Goal: Task Accomplishment & Management: Manage account settings

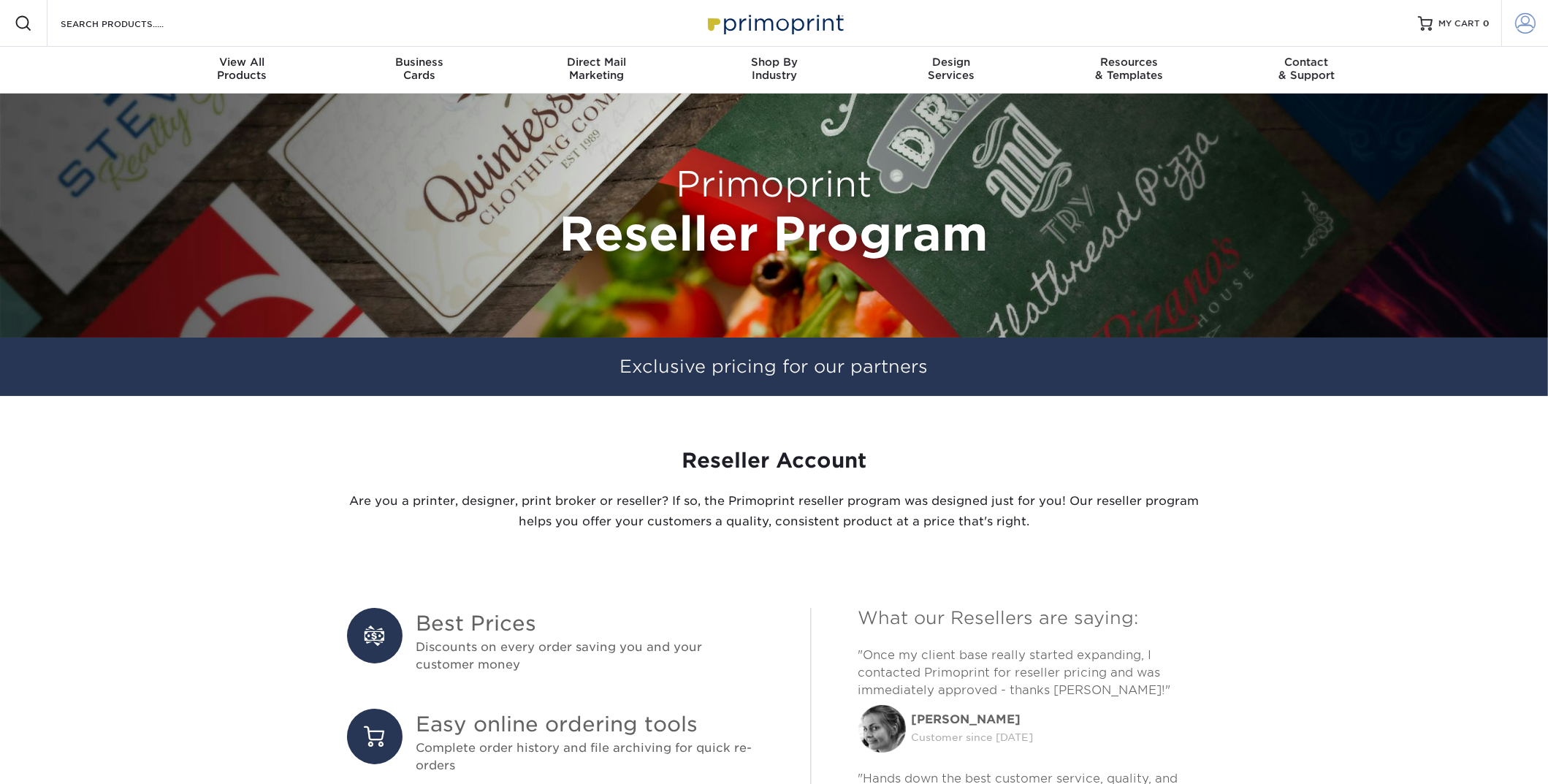
click at [1525, 24] on span at bounding box center [1525, 23] width 20 height 20
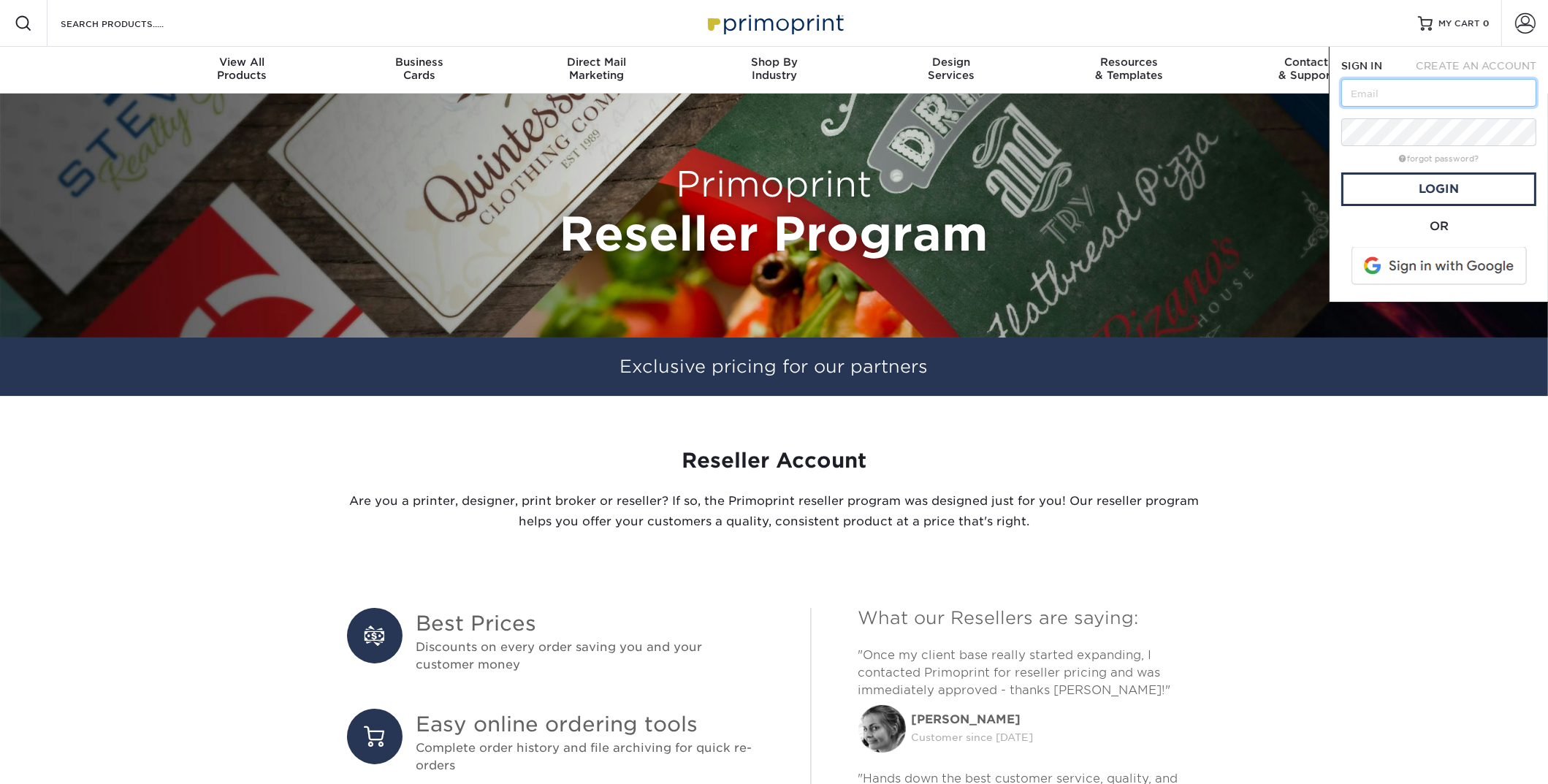
click at [1453, 83] on input "text" at bounding box center [1439, 93] width 195 height 28
click at [1409, 188] on link "Login" at bounding box center [1439, 189] width 195 height 34
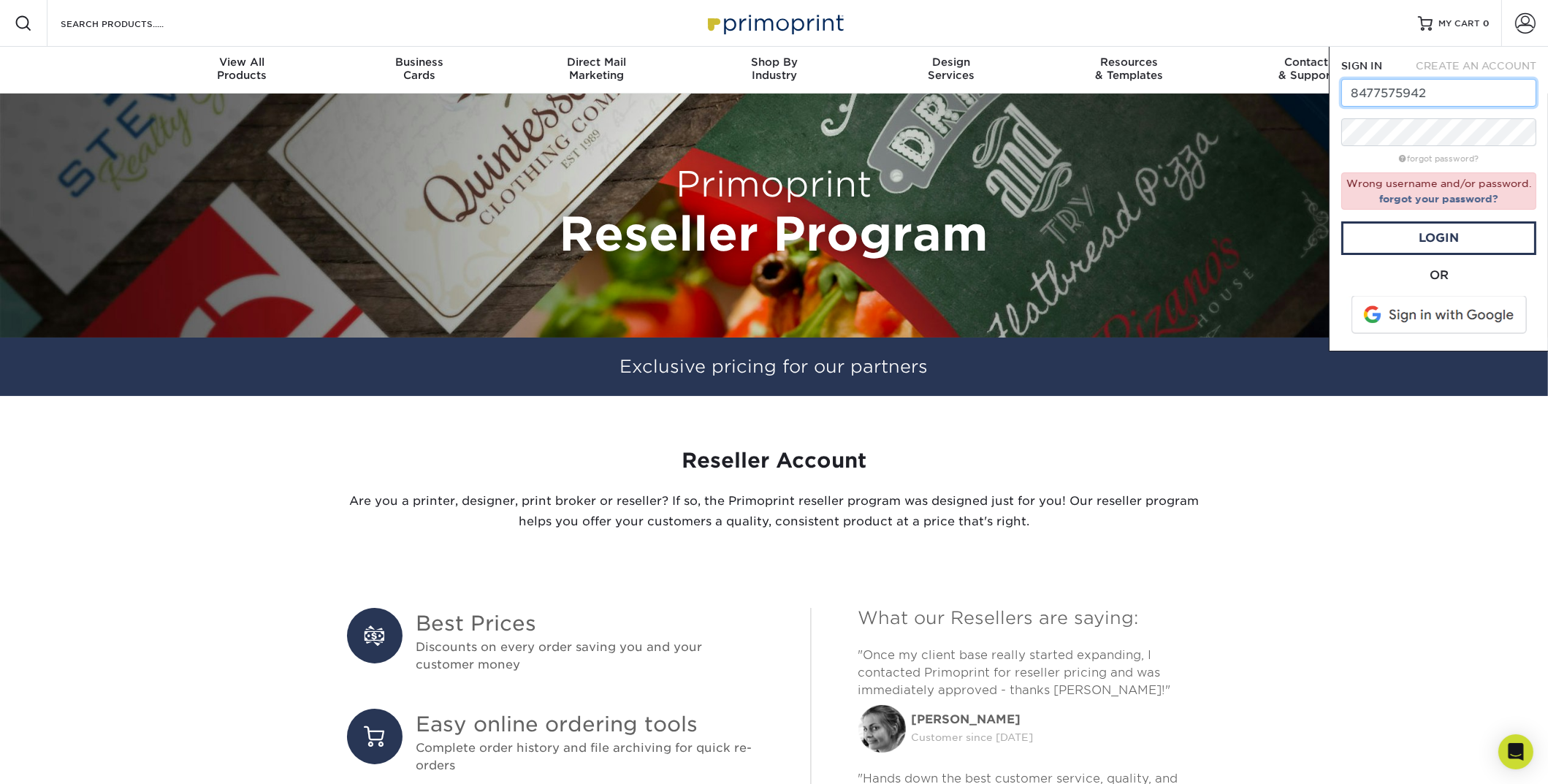
click at [1403, 90] on input "8477575942" at bounding box center [1439, 93] width 195 height 28
click at [1431, 240] on link "Login" at bounding box center [1439, 238] width 195 height 34
click at [1395, 91] on input "dcheri88@gmail.com" at bounding box center [1439, 93] width 195 height 28
type input "[EMAIL_ADDRESS][DOMAIN_NAME]"
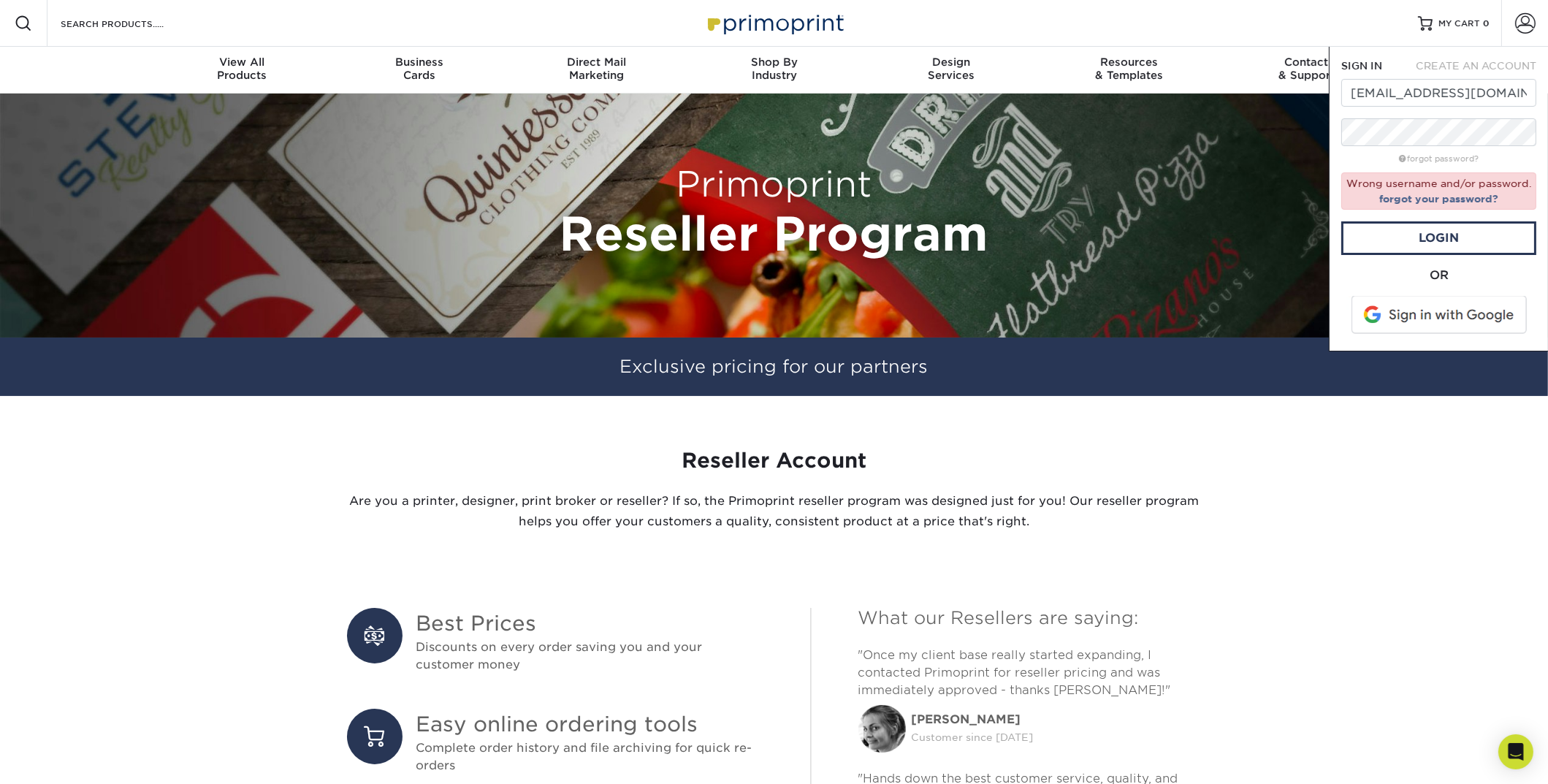
click at [1423, 316] on span at bounding box center [1440, 315] width 186 height 38
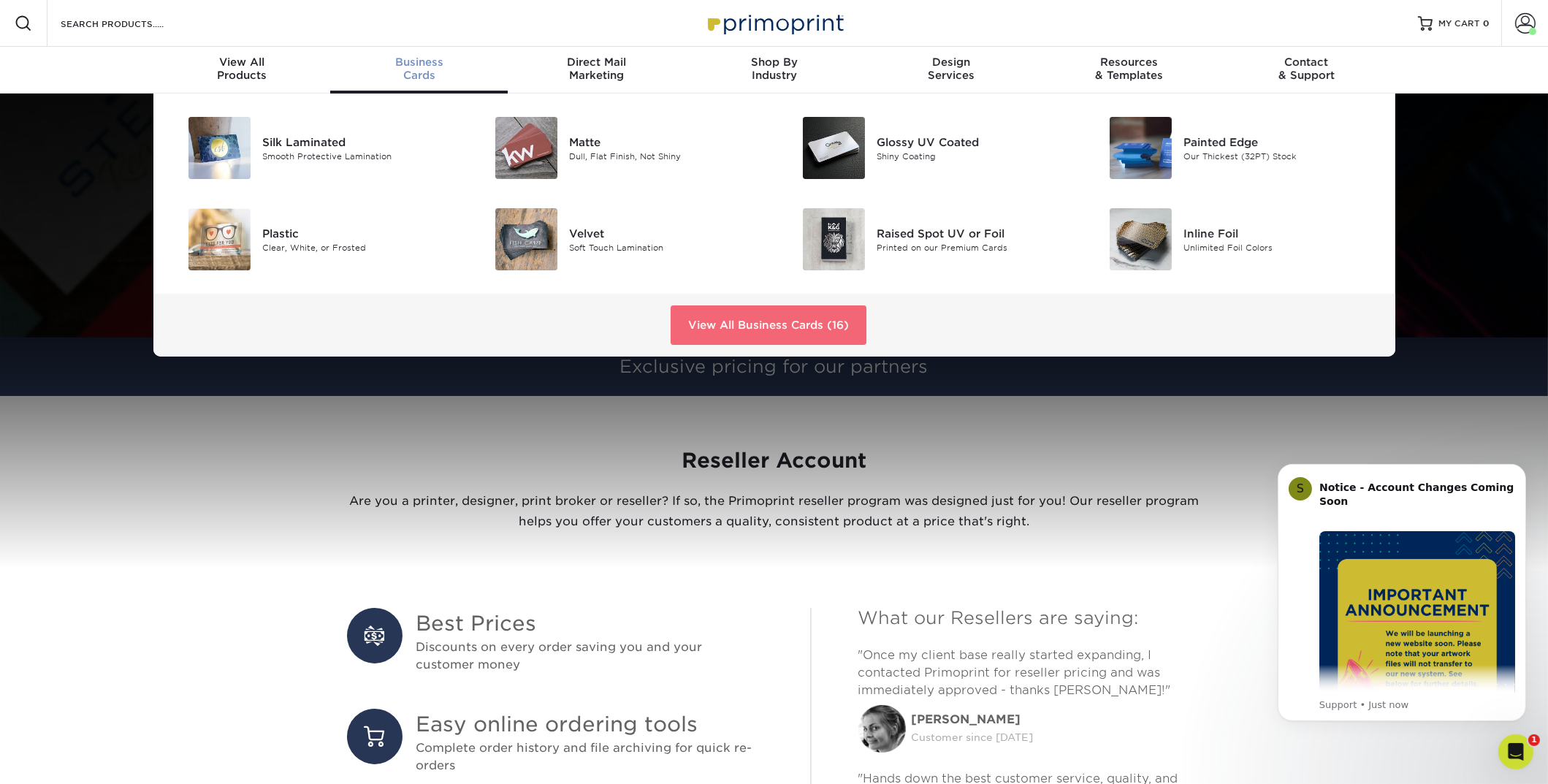
click at [797, 320] on link "View All Business Cards (16)" at bounding box center [769, 325] width 195 height 39
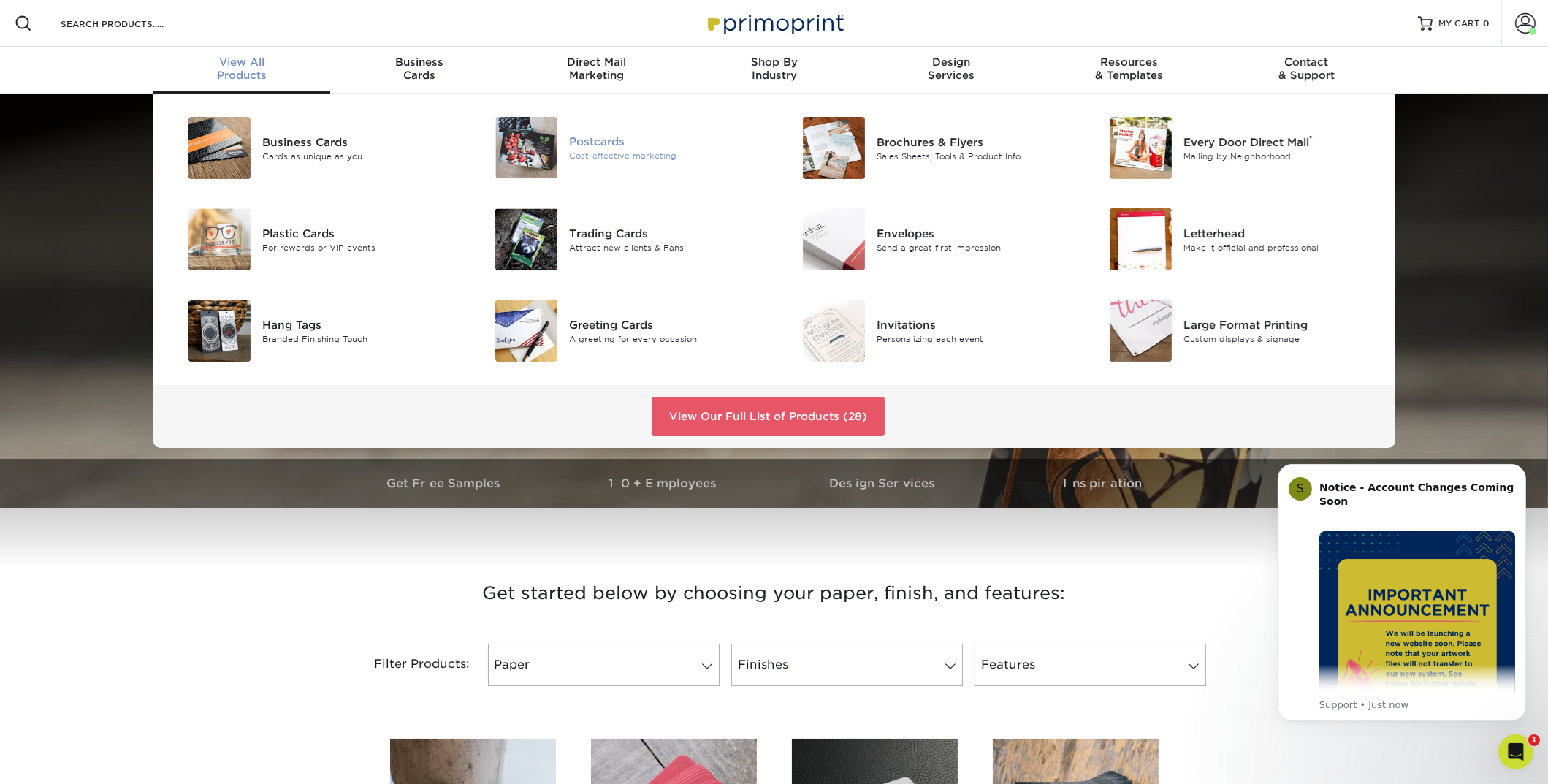
click at [579, 140] on div "Postcards" at bounding box center [666, 141] width 194 height 16
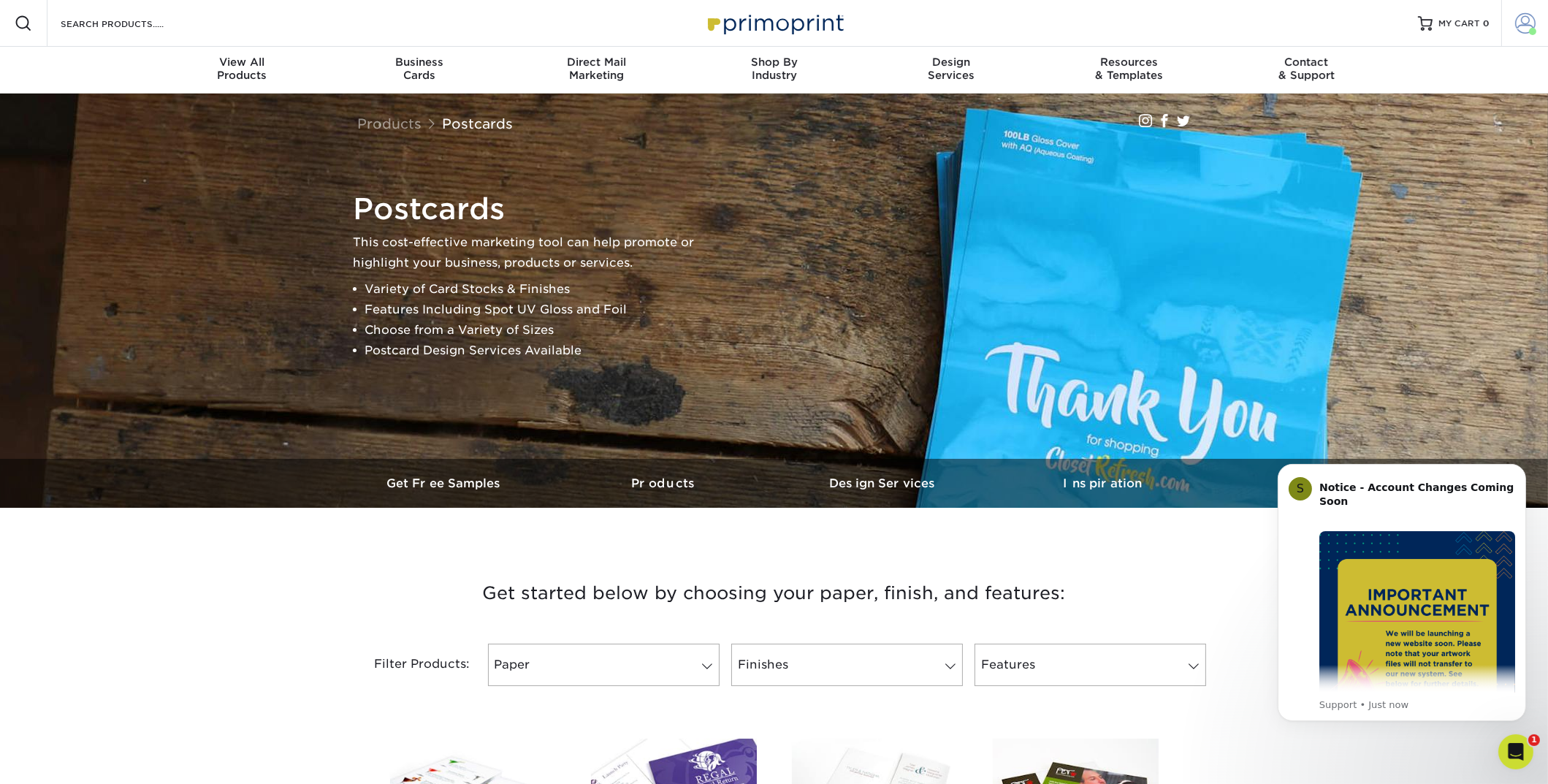
click at [1527, 29] on span at bounding box center [1525, 23] width 20 height 20
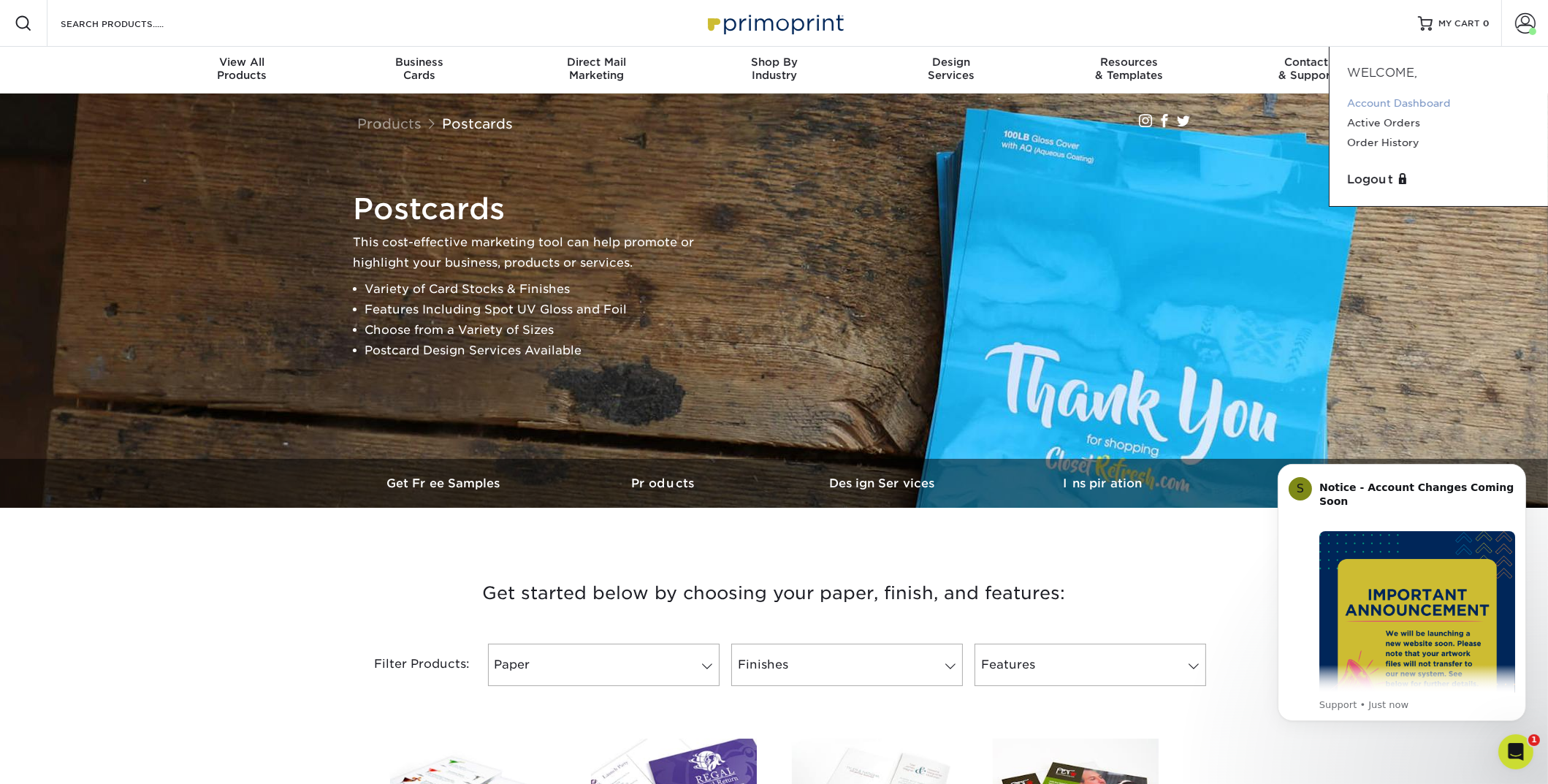
click at [1410, 103] on link "Account Dashboard" at bounding box center [1439, 103] width 184 height 20
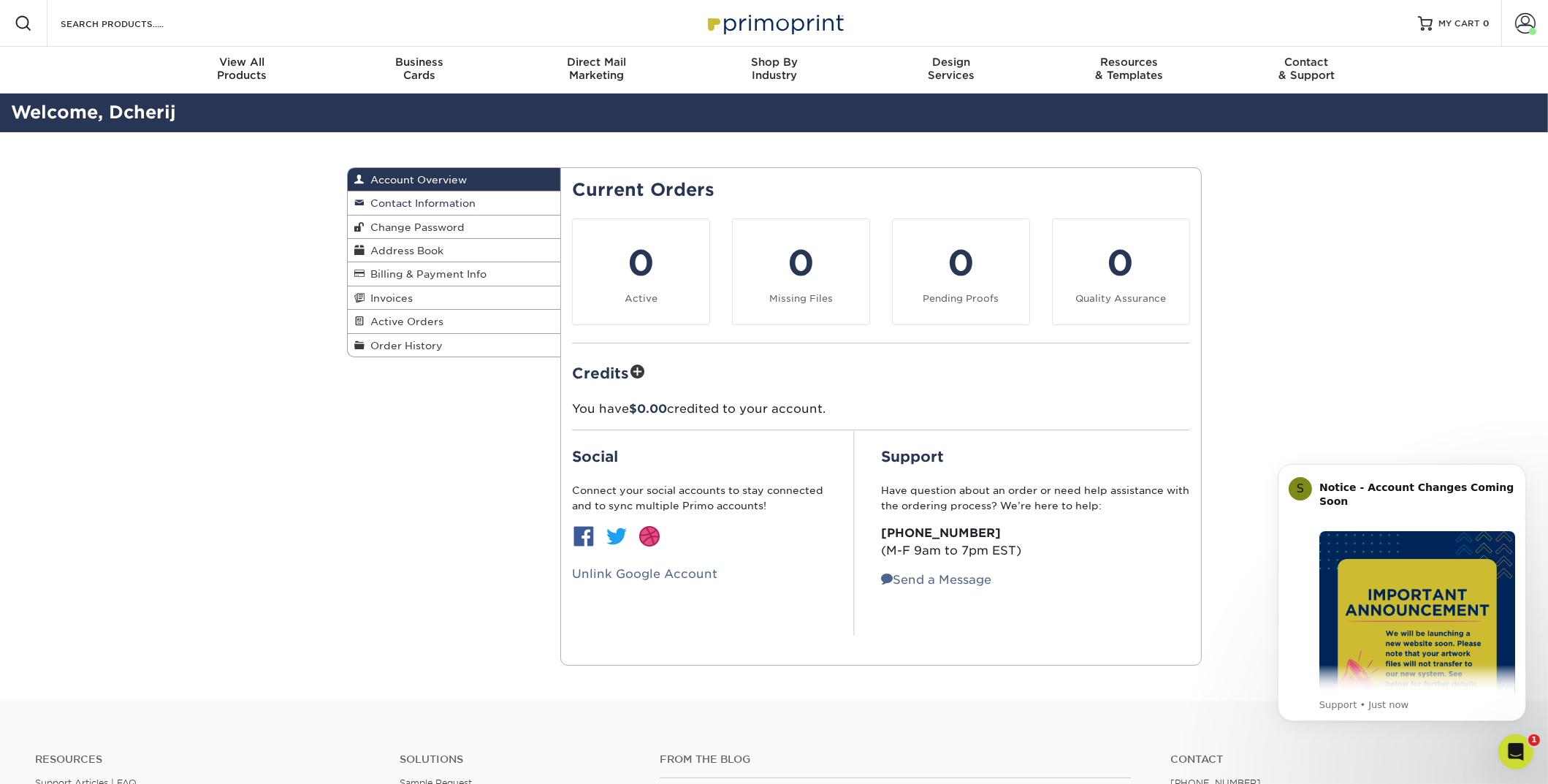
click at [428, 195] on link "Contact Information" at bounding box center [454, 203] width 213 height 23
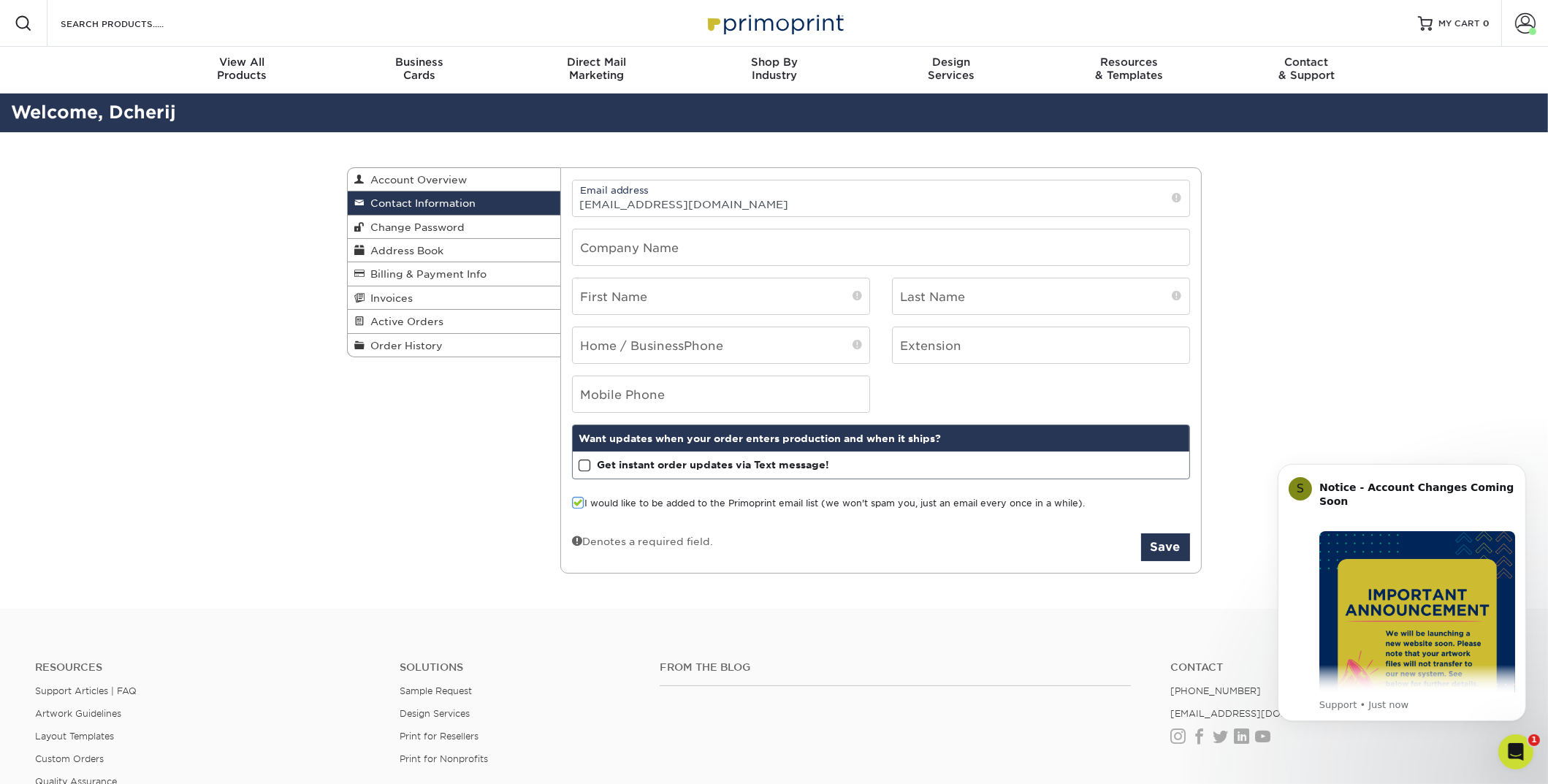
click at [430, 213] on link "Contact Information" at bounding box center [454, 203] width 213 height 23
click at [435, 225] on span "Change Password" at bounding box center [415, 227] width 100 height 12
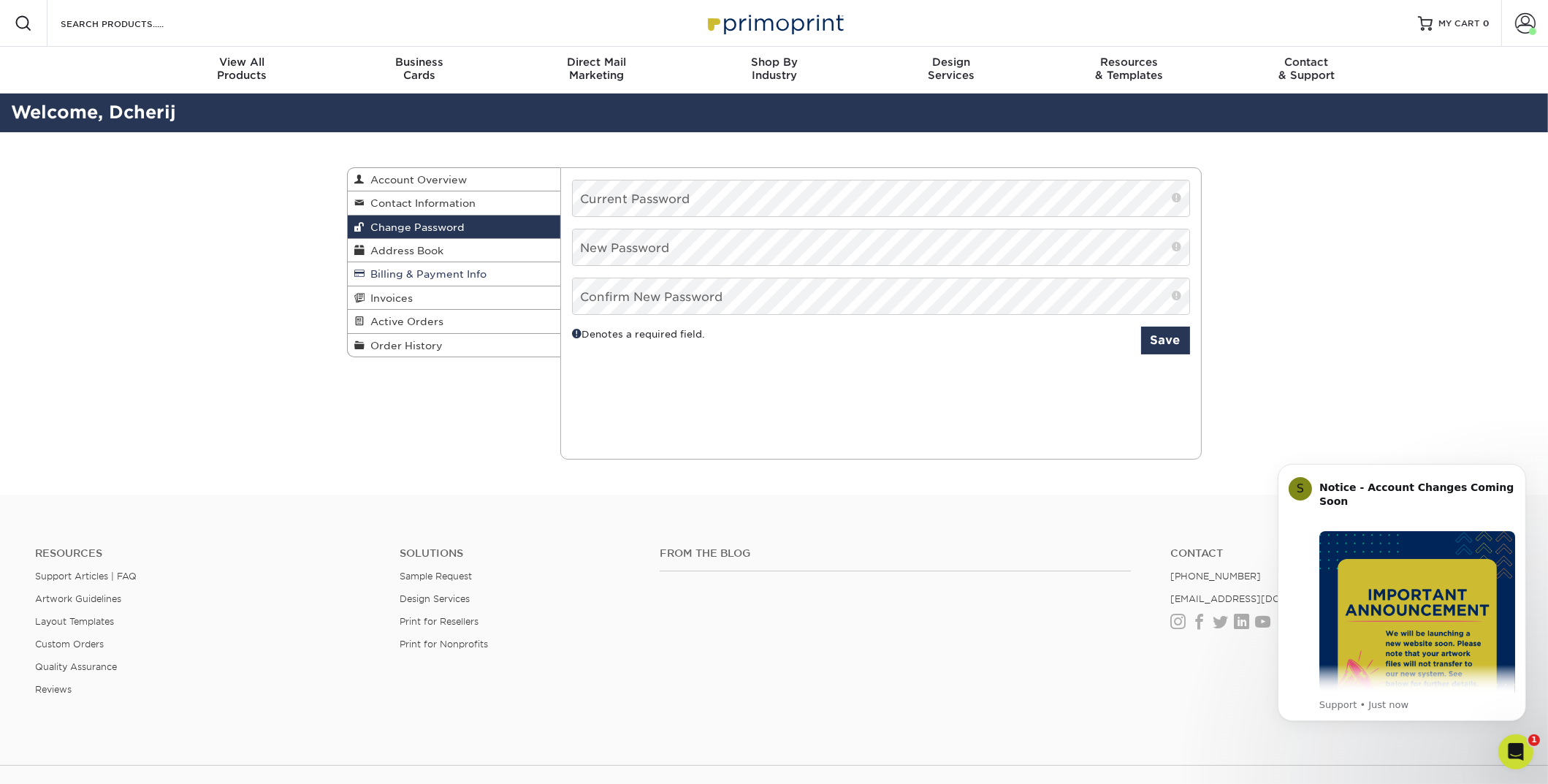
click at [438, 270] on span "Billing & Payment Info" at bounding box center [426, 274] width 122 height 12
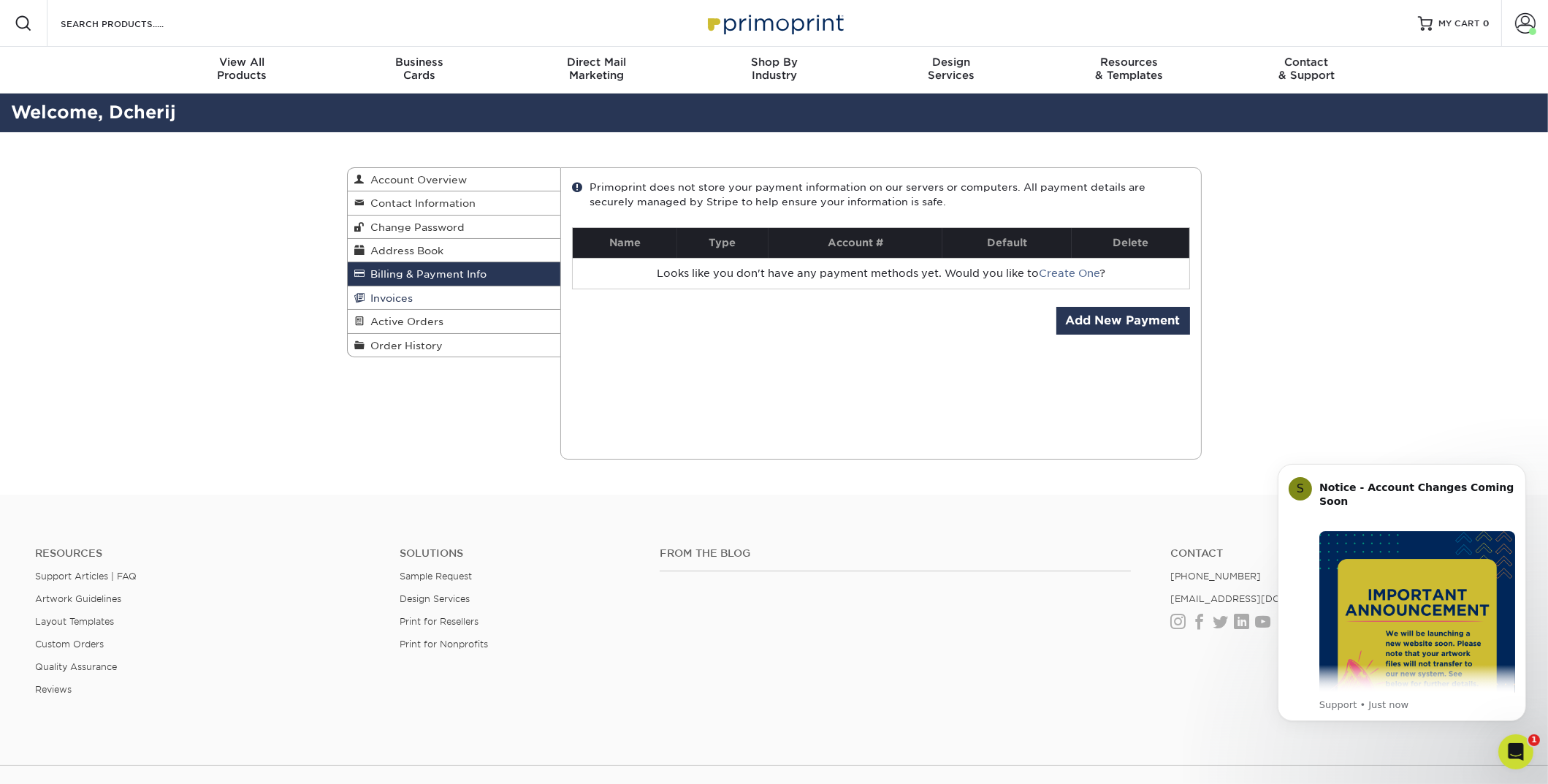
click at [435, 295] on link "Invoices" at bounding box center [454, 298] width 213 height 23
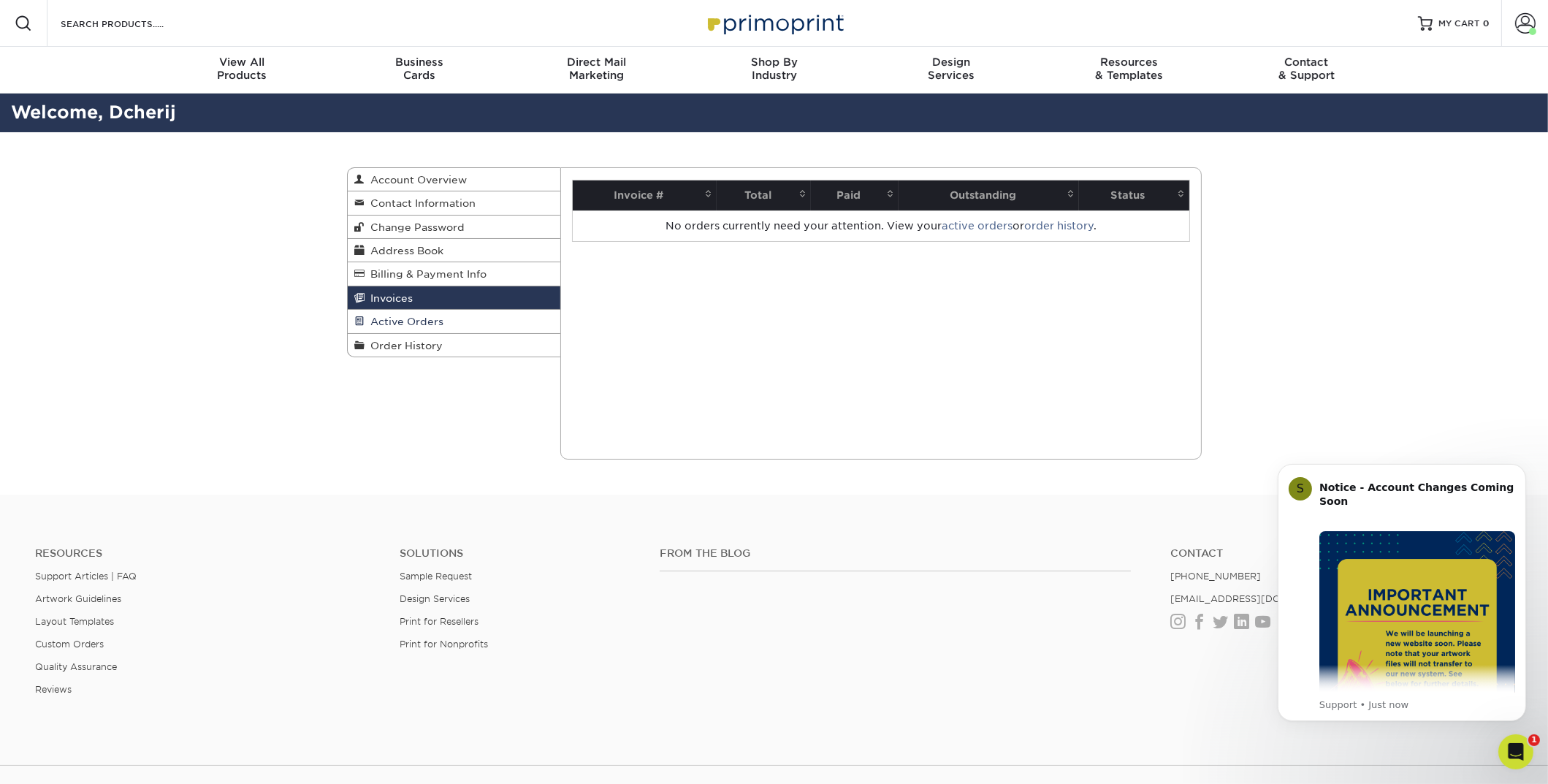
click at [429, 317] on span "Active Orders" at bounding box center [404, 321] width 79 height 12
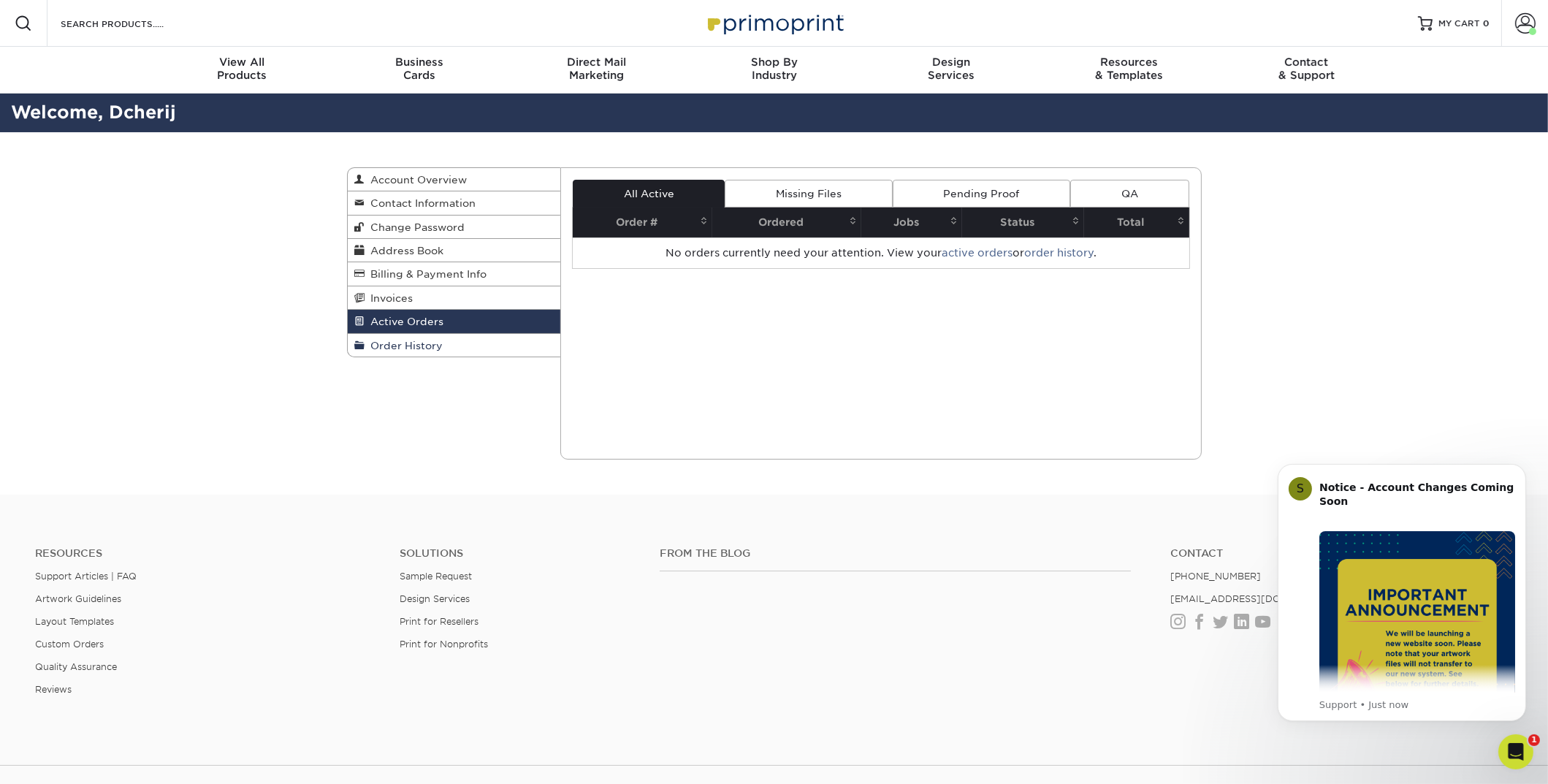
click at [426, 340] on span "Order History" at bounding box center [404, 345] width 78 height 12
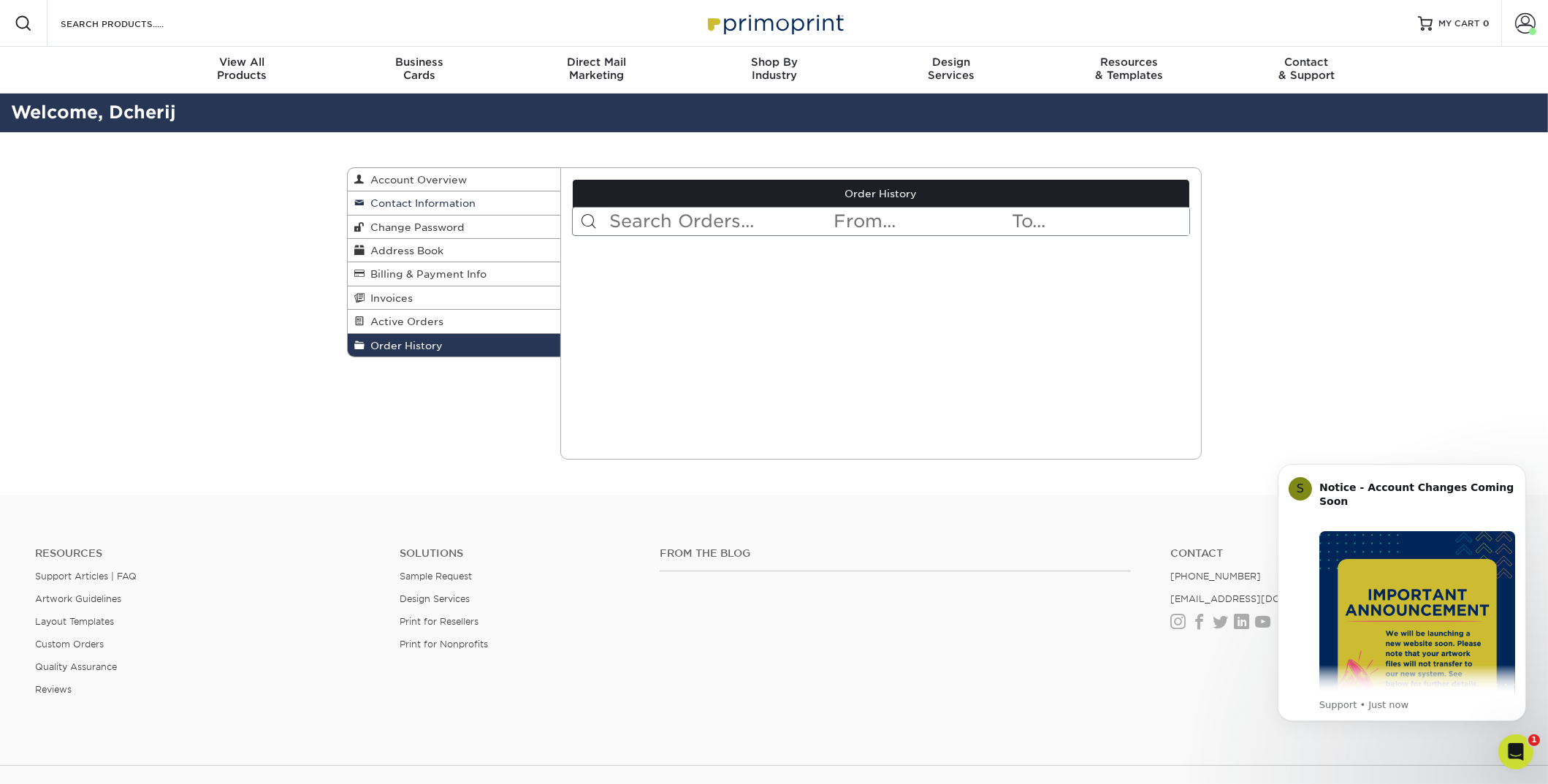
click at [412, 204] on span "Contact Information" at bounding box center [421, 202] width 111 height 12
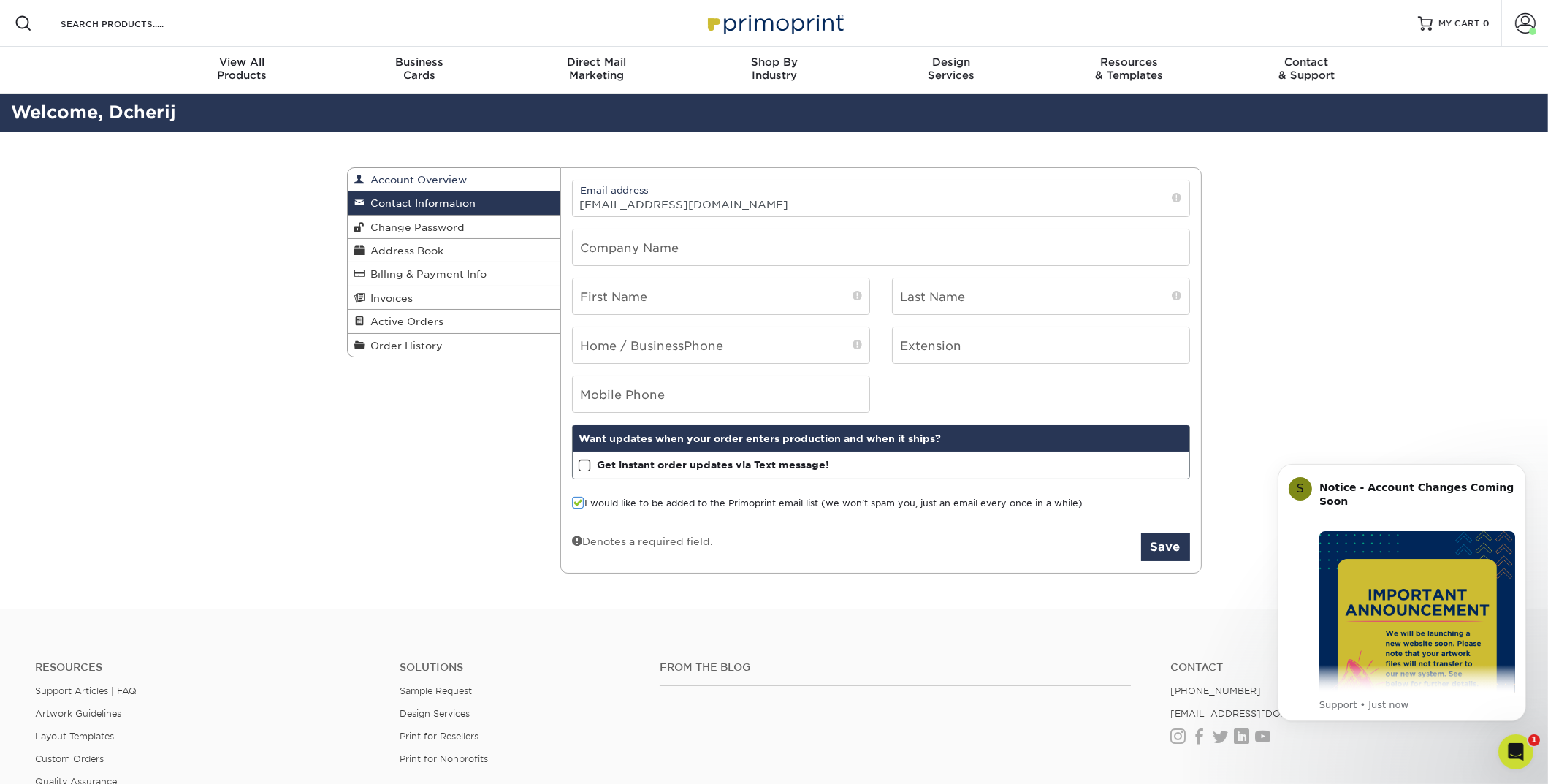
click at [418, 179] on span "Account Overview" at bounding box center [416, 179] width 102 height 12
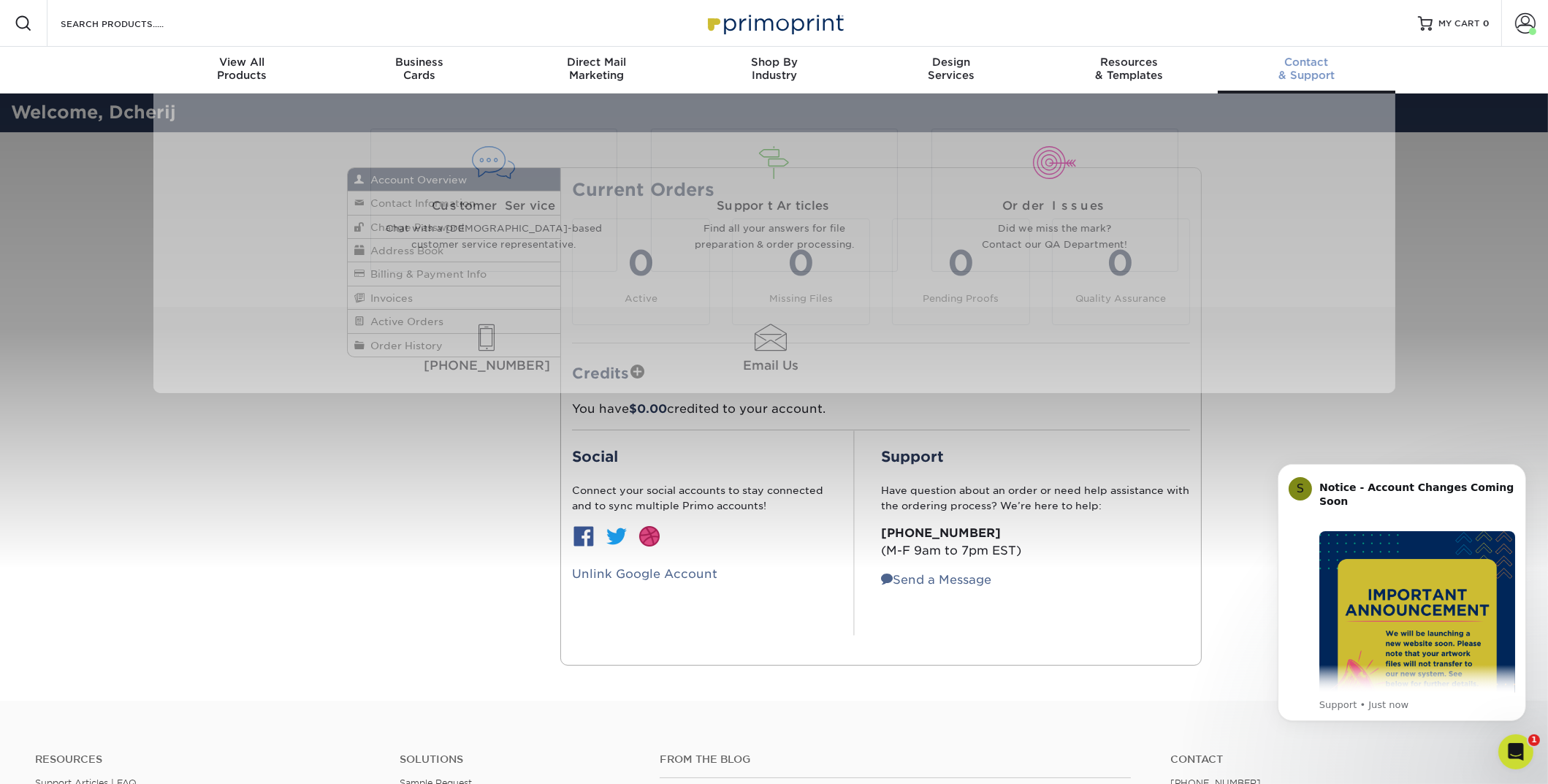
click at [1306, 70] on div "Contact & Support" at bounding box center [1306, 69] width 177 height 27
